Goal: Manage account settings

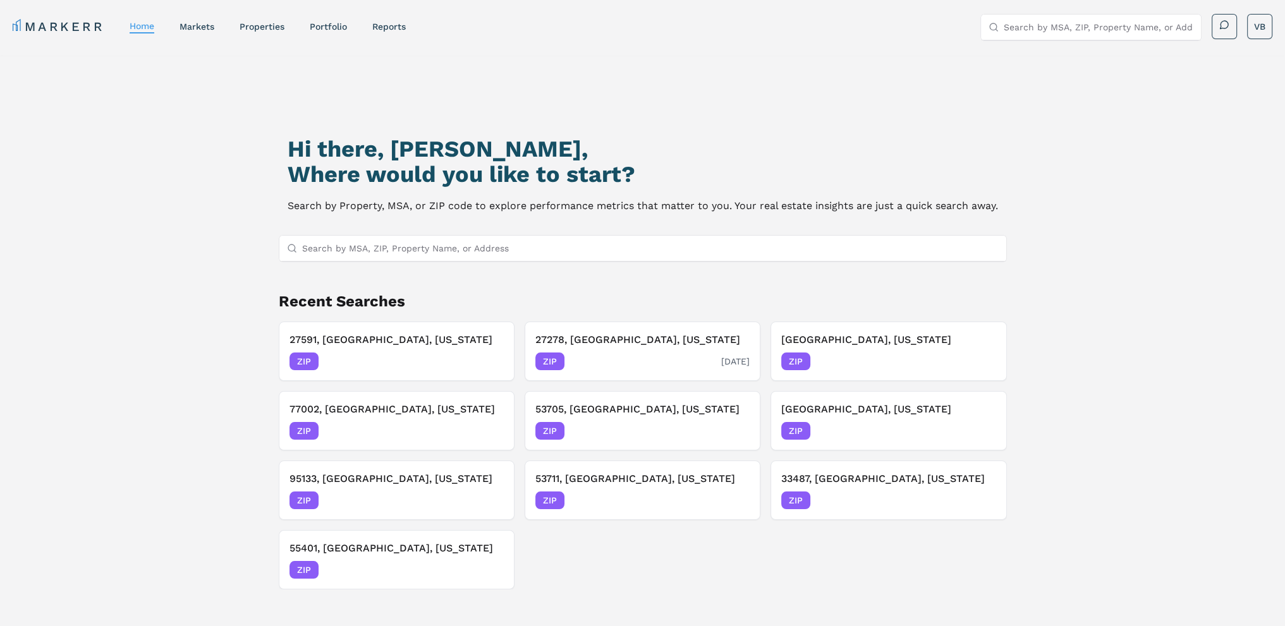
click at [617, 341] on h3 "27278, [GEOGRAPHIC_DATA], [US_STATE]" at bounding box center [642, 339] width 214 height 15
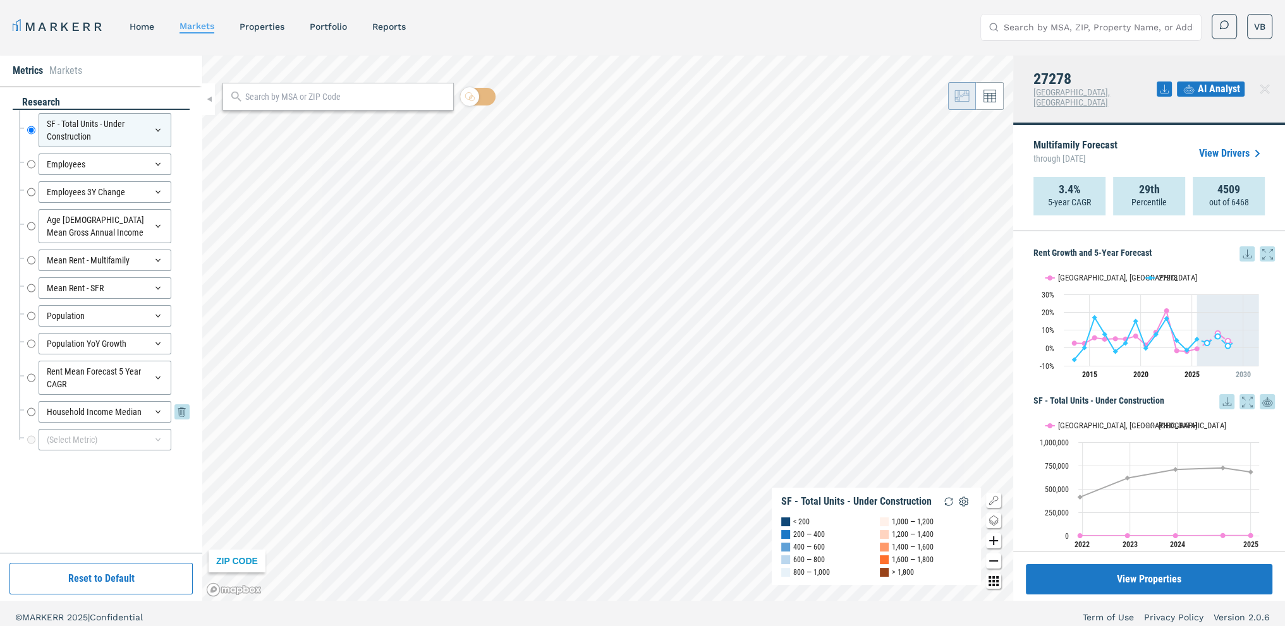
click at [32, 408] on input "Household Income Median" at bounding box center [31, 411] width 8 height 21
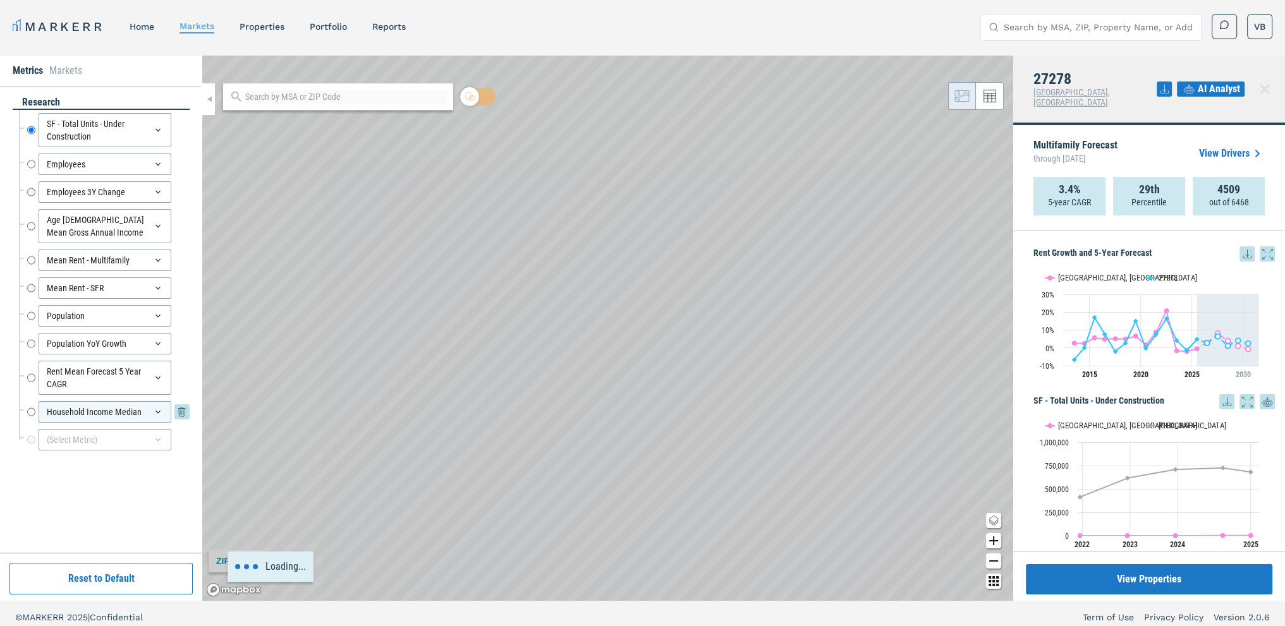
radio input "false"
radio input "true"
